Goal: Task Accomplishment & Management: Manage account settings

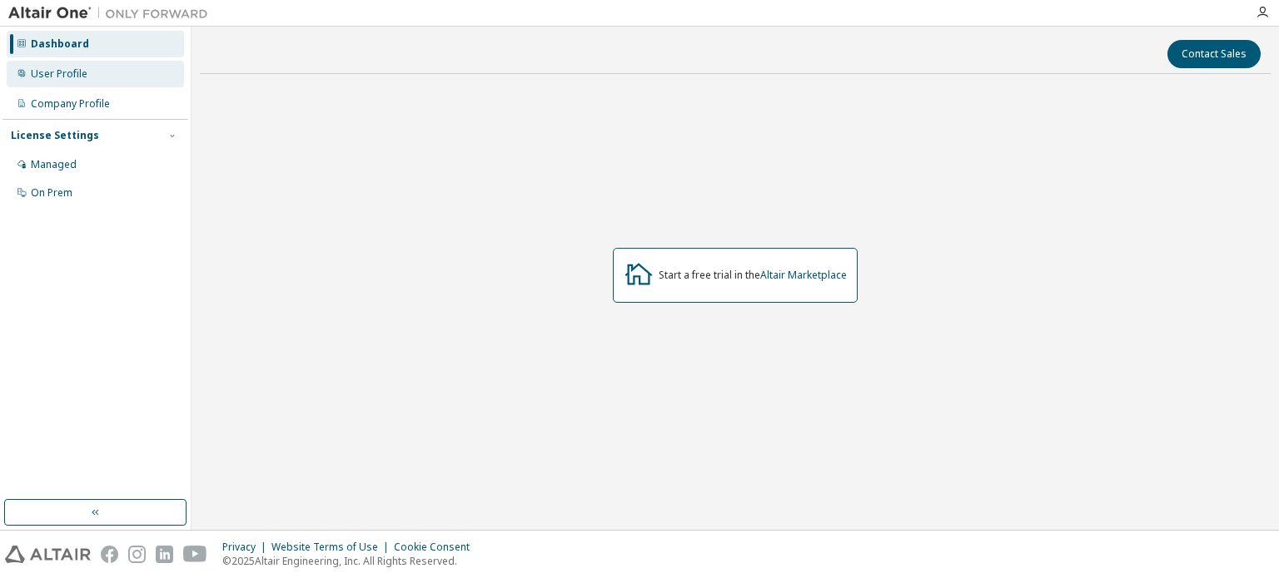
click at [41, 74] on div "User Profile" at bounding box center [59, 73] width 57 height 13
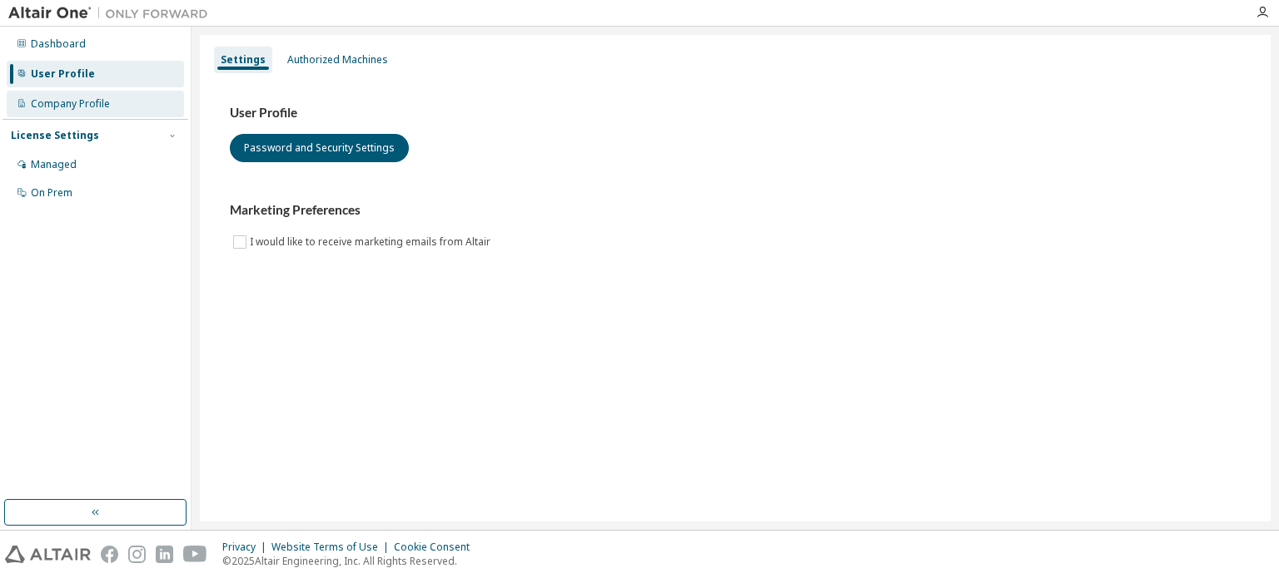
click at [86, 112] on div "Company Profile" at bounding box center [95, 104] width 177 height 27
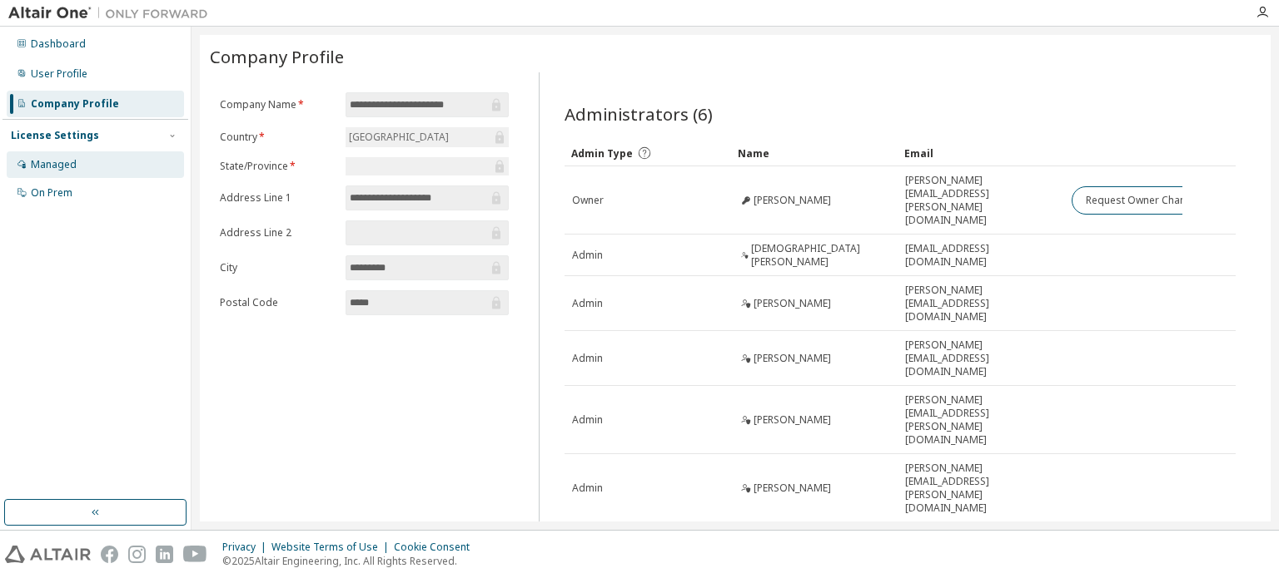
click at [93, 171] on div "Managed" at bounding box center [95, 164] width 177 height 27
